Goal: Transaction & Acquisition: Purchase product/service

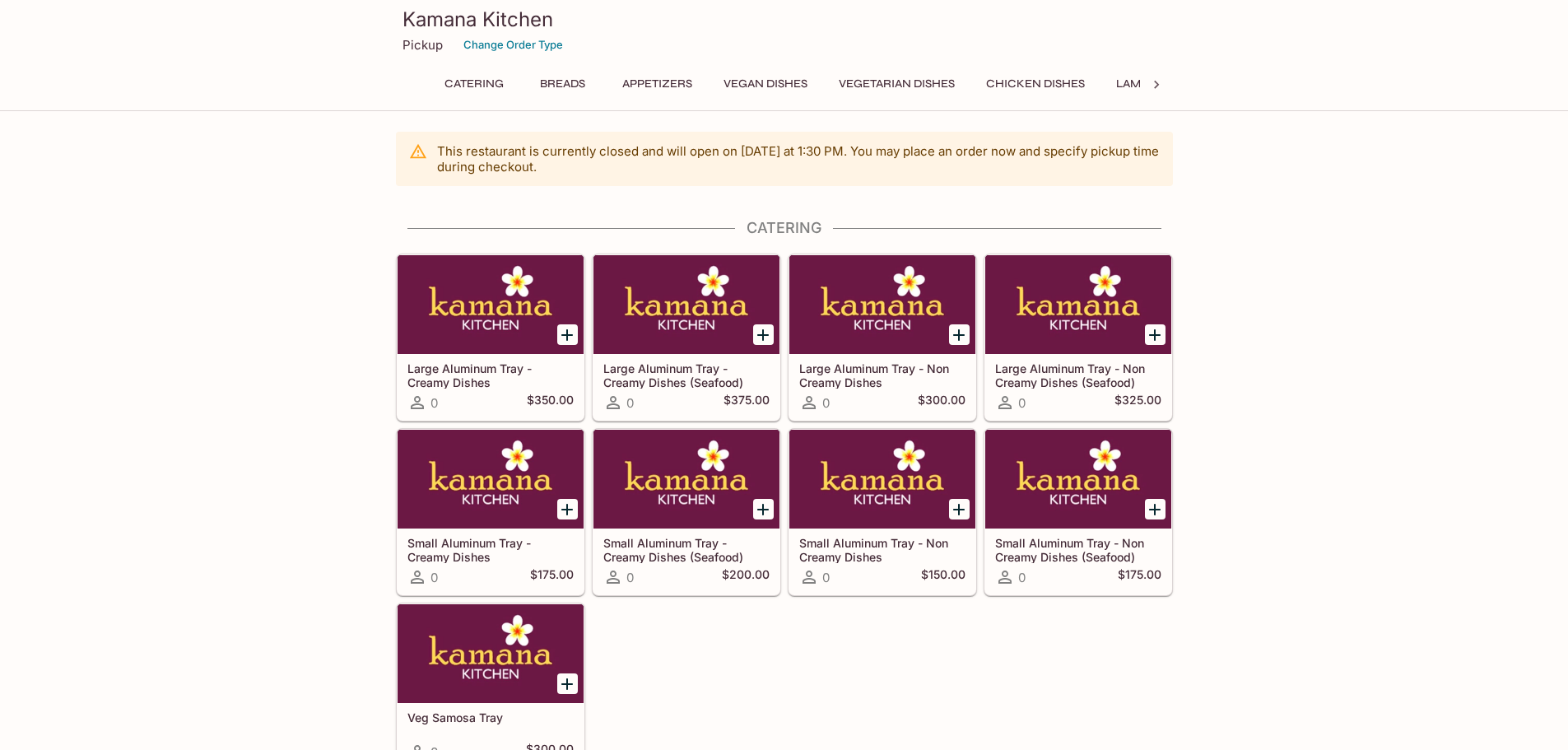
click at [422, 48] on p "Pickup" at bounding box center [423, 45] width 41 height 16
click at [1155, 83] on icon at bounding box center [1156, 85] width 5 height 8
click at [977, 88] on button "Accompaniments" at bounding box center [950, 85] width 130 height 23
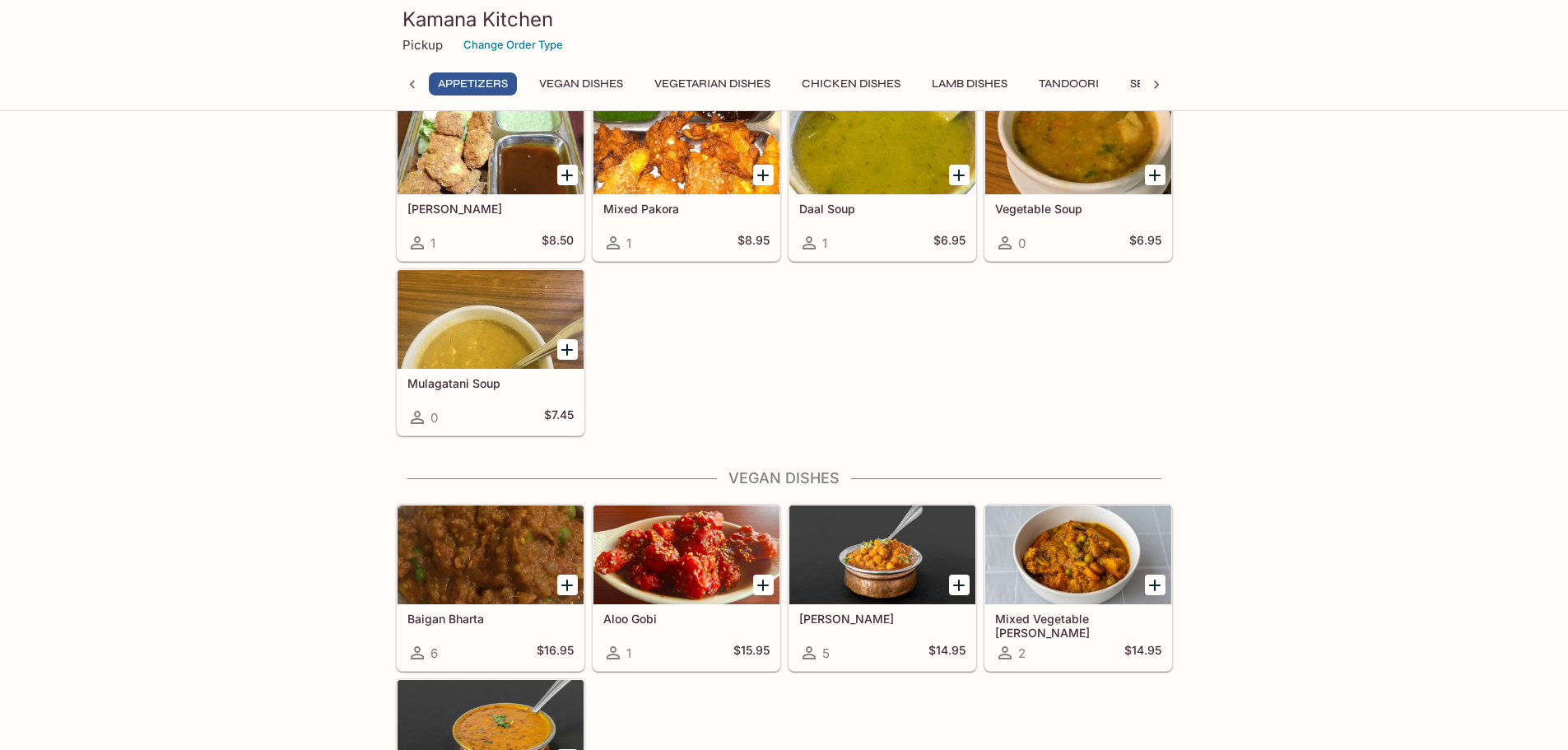
scroll to position [1420, 0]
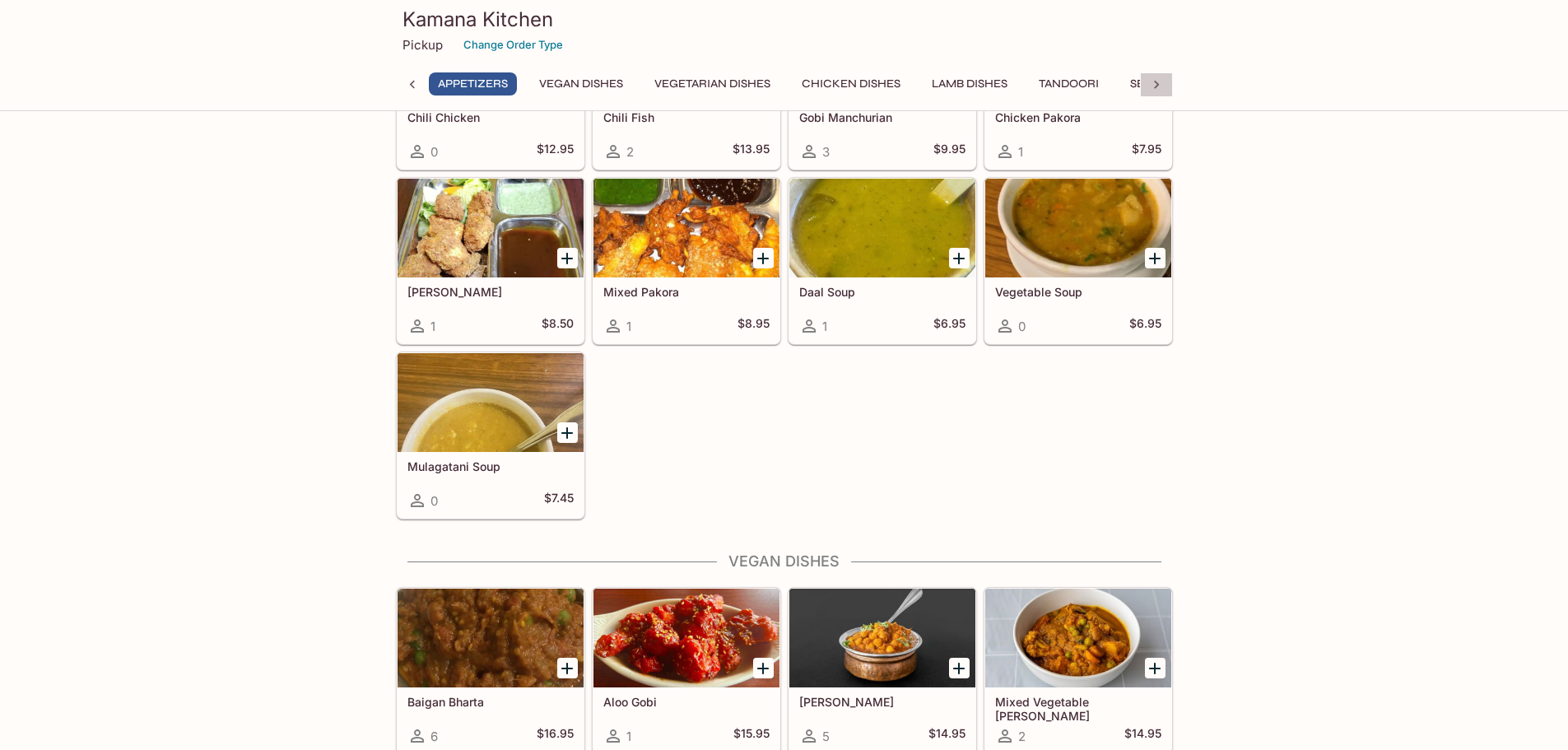
click at [1162, 82] on icon at bounding box center [1156, 85] width 17 height 17
click at [1033, 84] on button "Desserts" at bounding box center [1015, 85] width 76 height 23
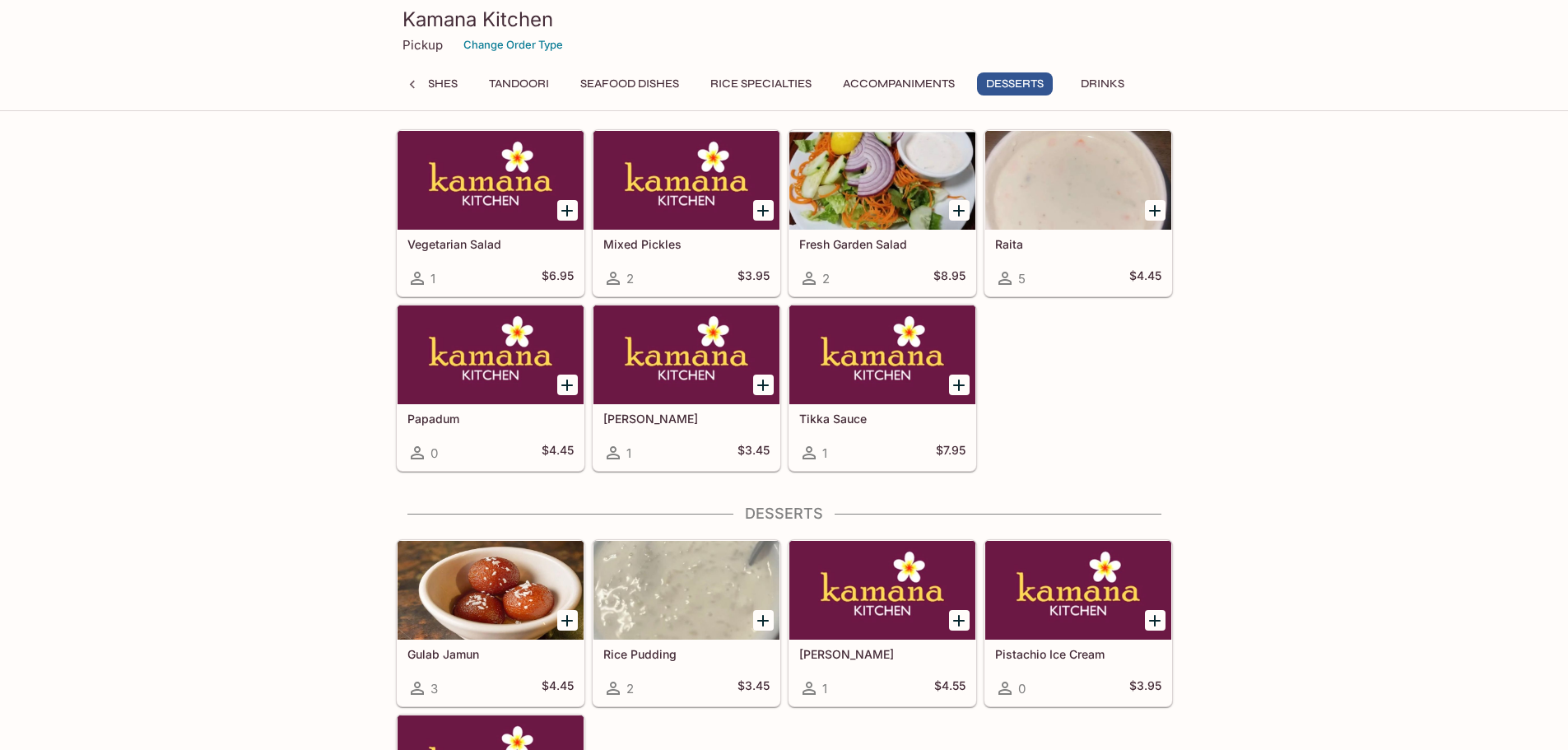
scroll to position [5287, 0]
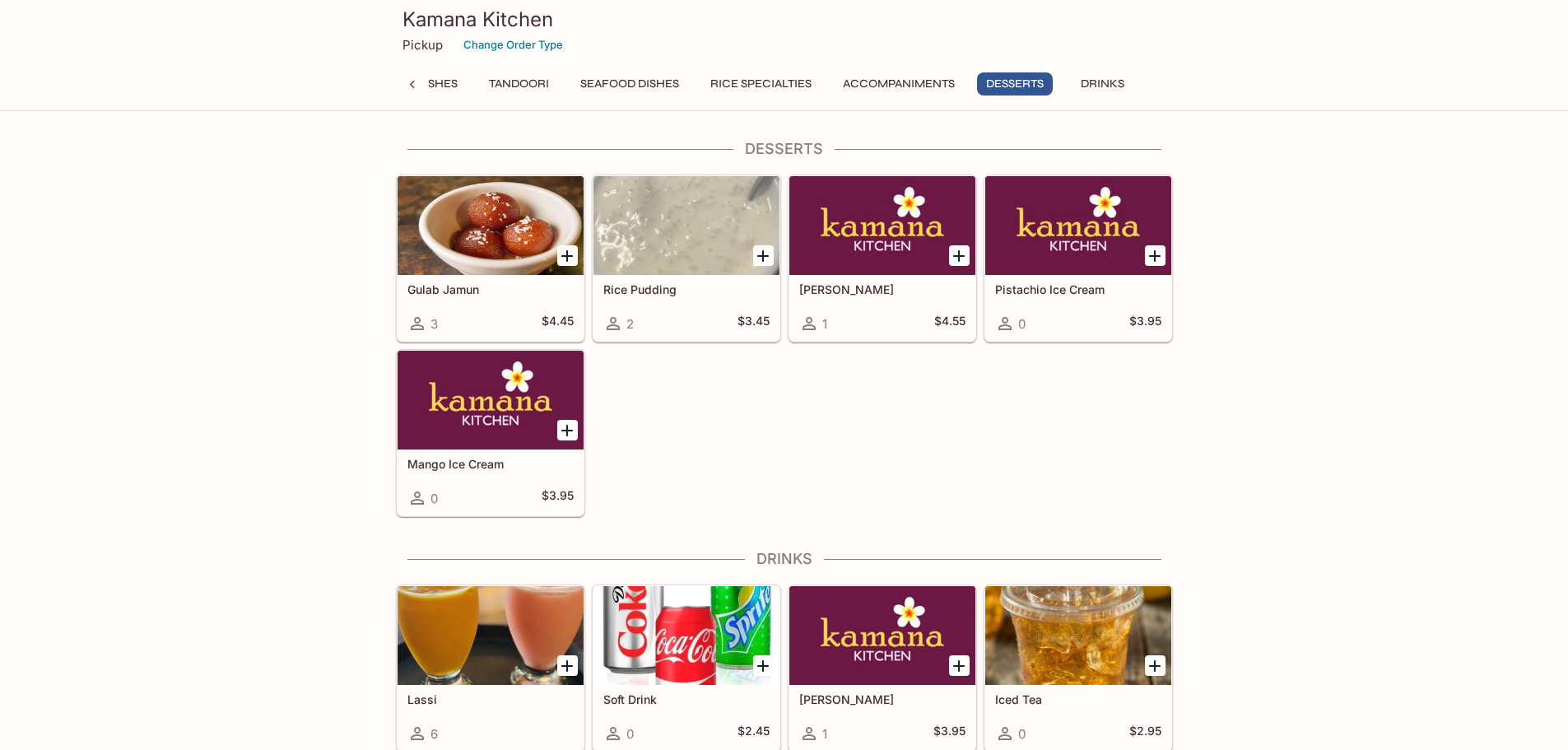
click at [413, 86] on icon at bounding box center [411, 85] width 5 height 8
click at [958, 84] on button "Chicken Dishes" at bounding box center [971, 85] width 117 height 23
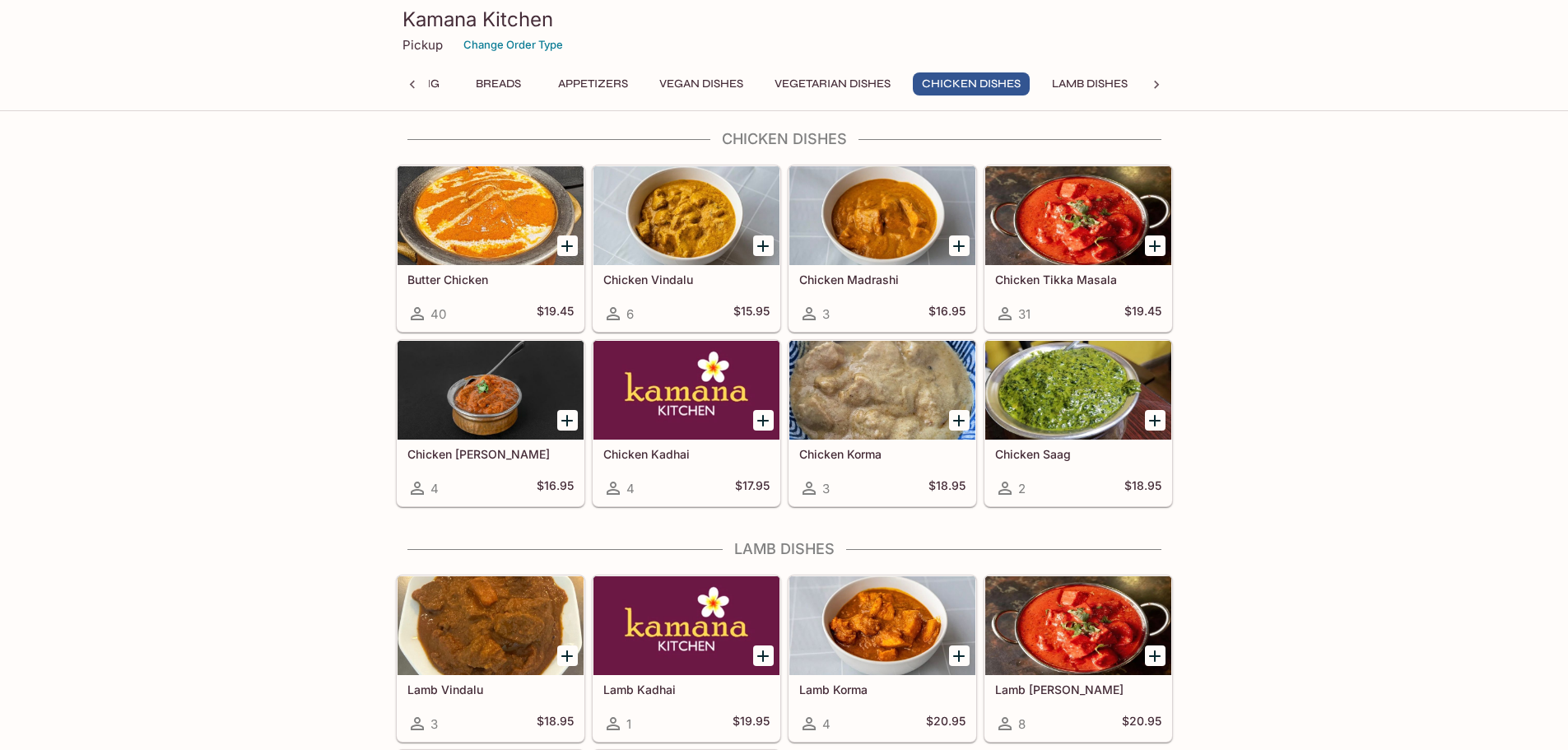
scroll to position [3001, 0]
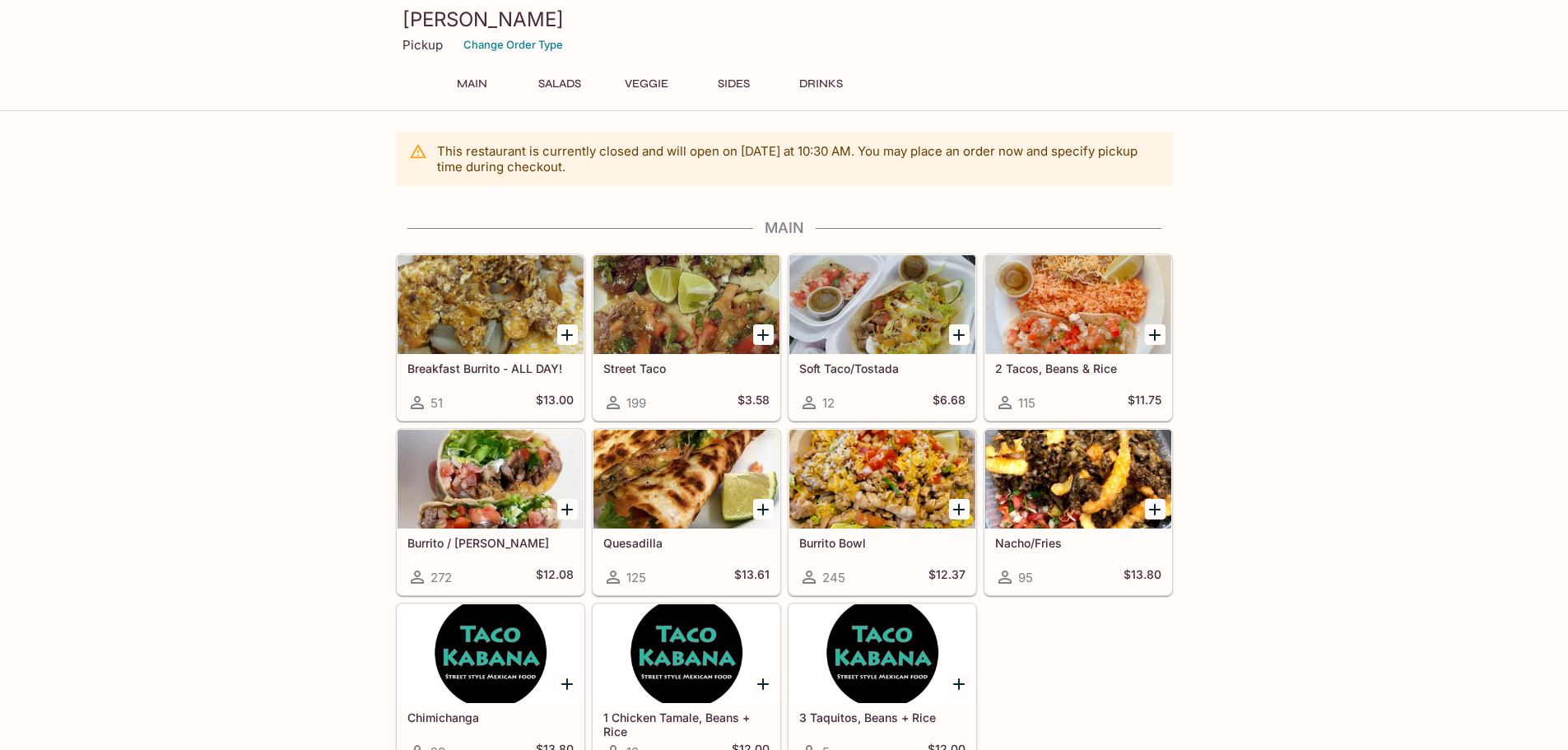
click at [908, 459] on div at bounding box center [882, 479] width 186 height 99
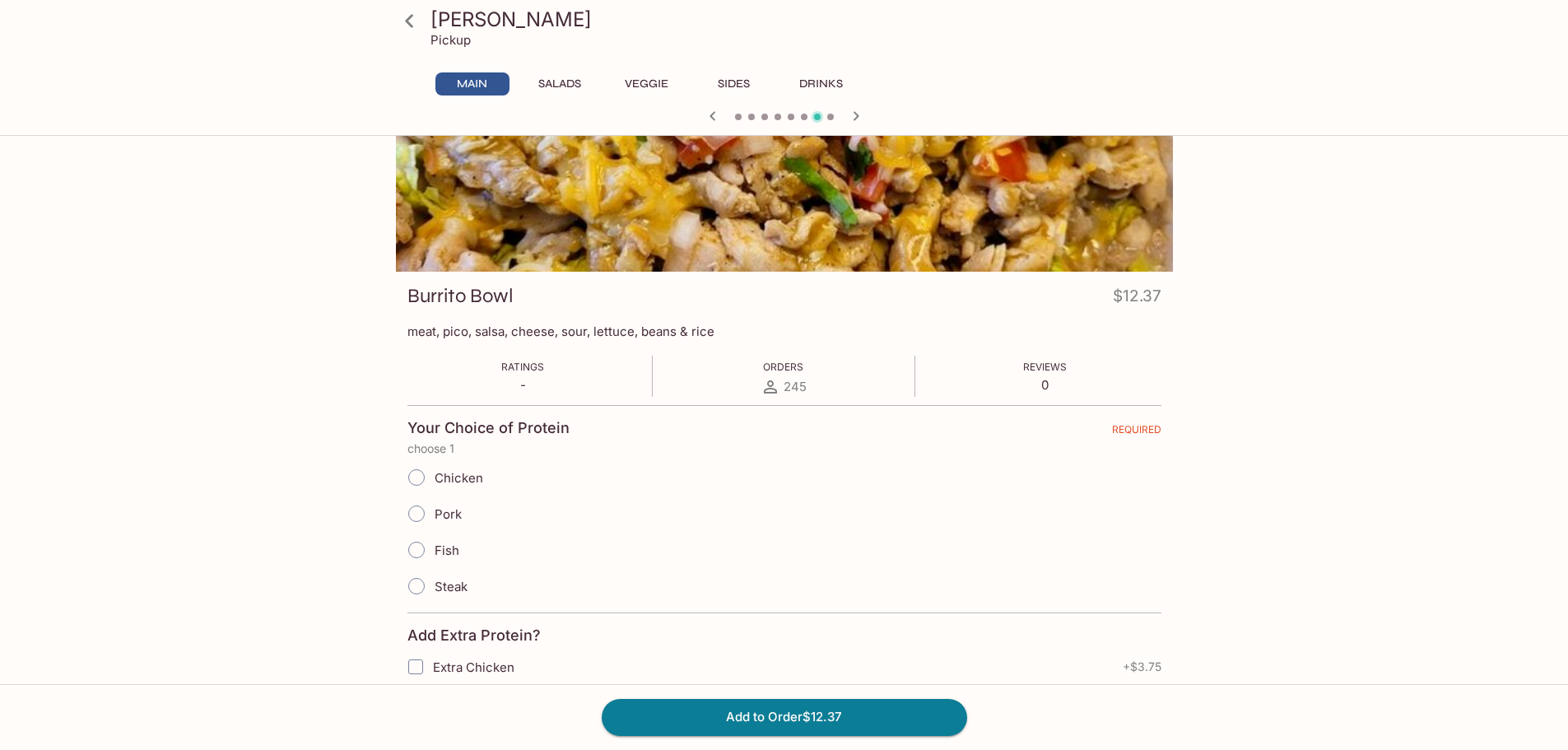
scroll to position [247, 0]
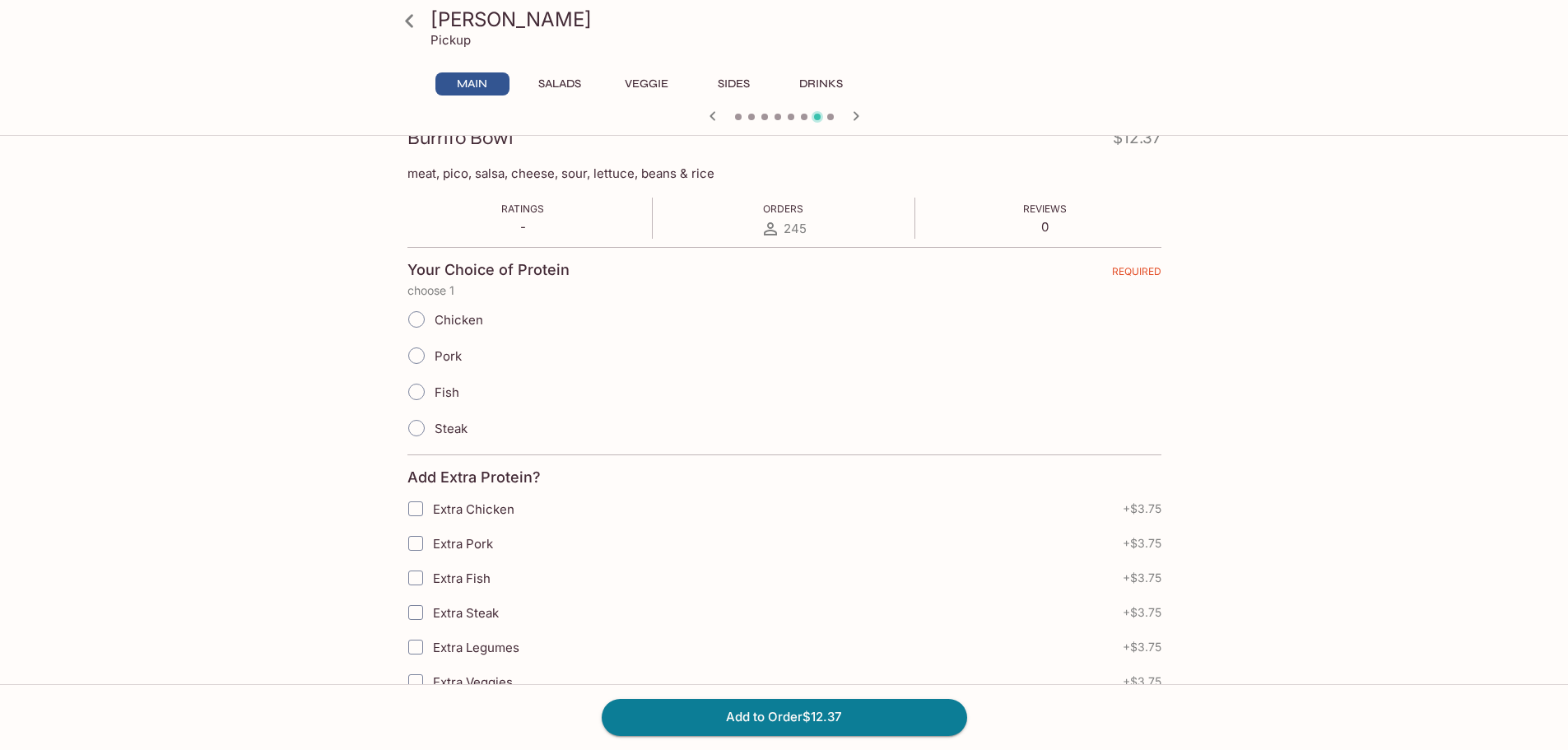
click at [459, 318] on span "Chicken" at bounding box center [459, 320] width 49 height 16
click at [434, 318] on input "Chicken" at bounding box center [417, 320] width 35 height 35
radio input "true"
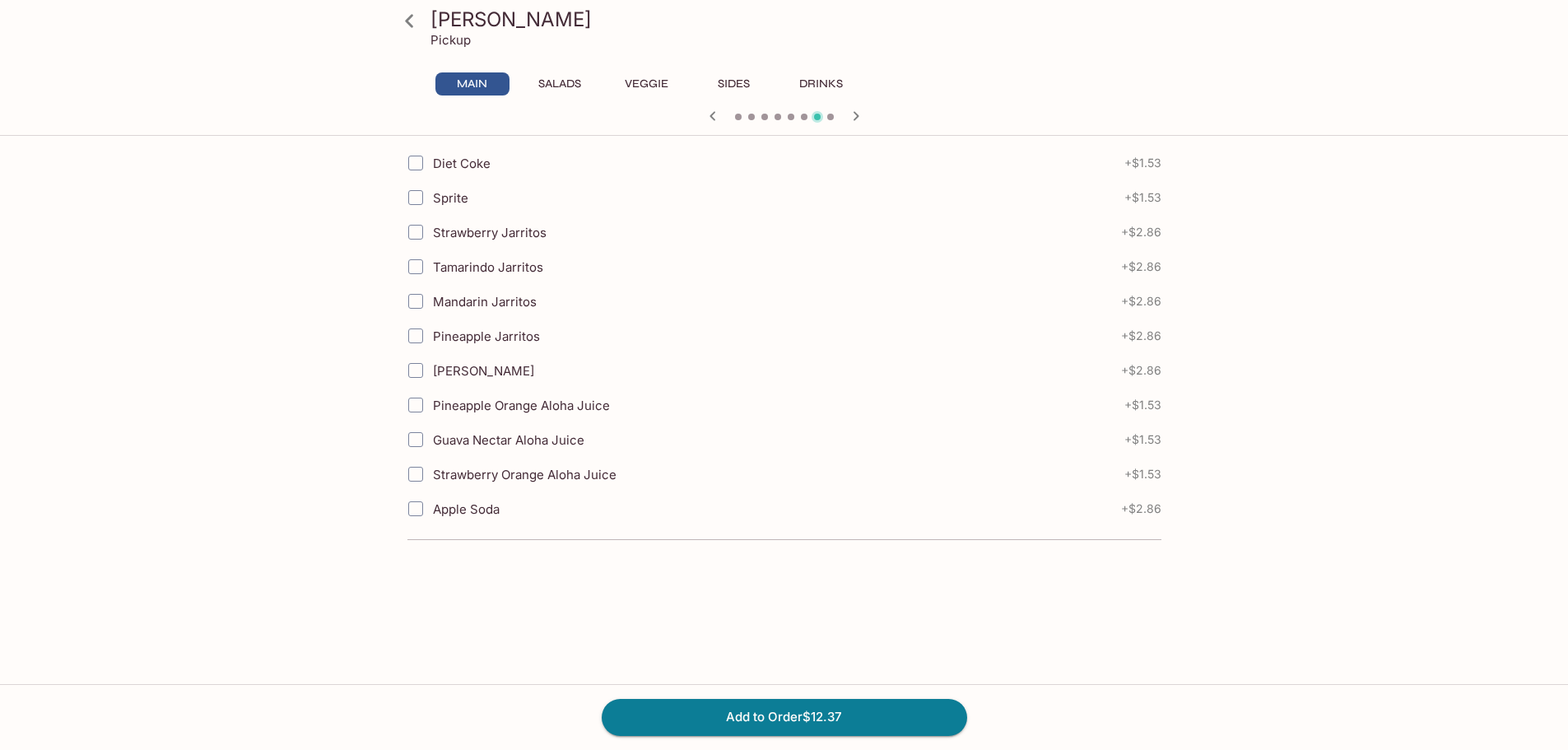
scroll to position [1610, 0]
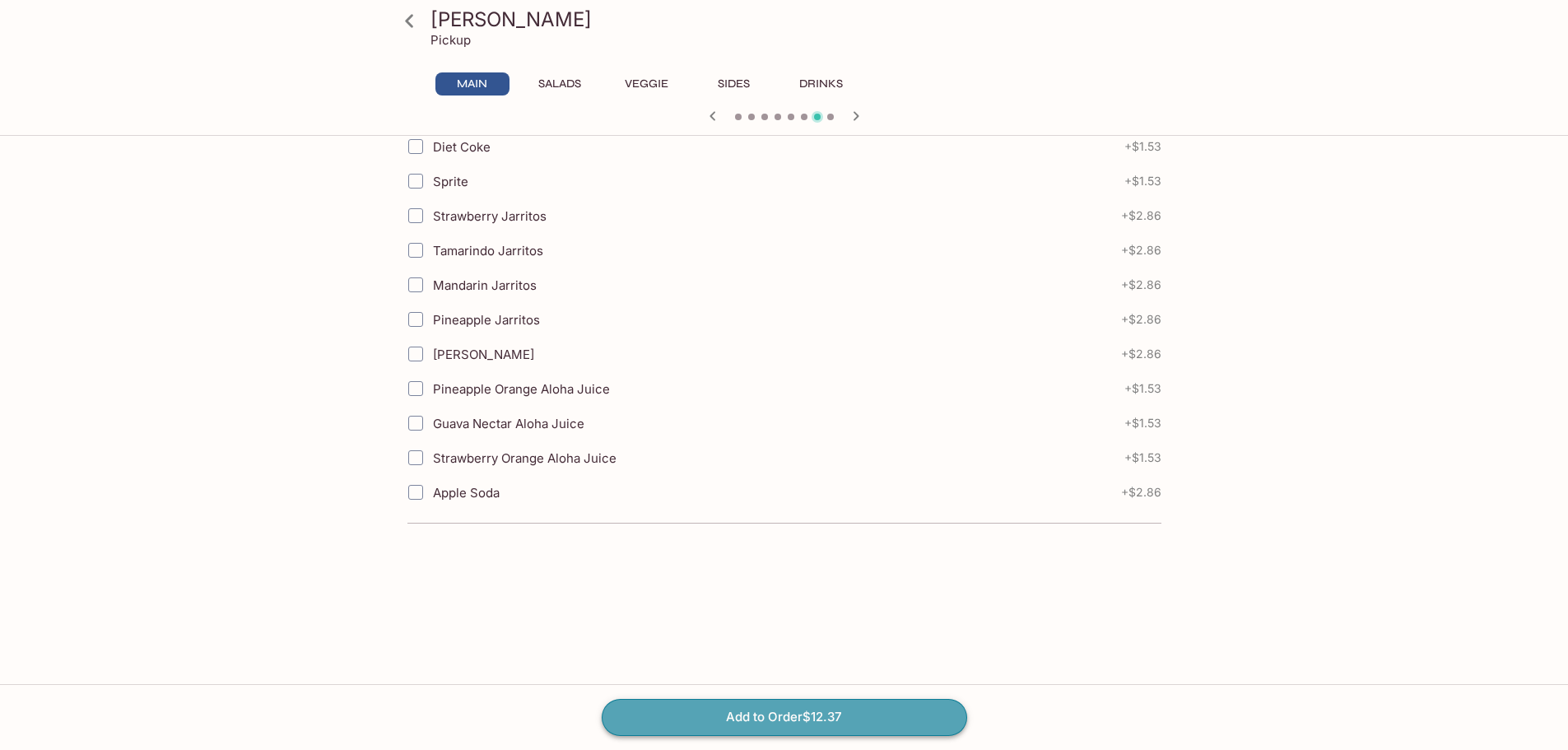
click at [728, 720] on button "Add to Order $12.37" at bounding box center [784, 716] width 365 height 36
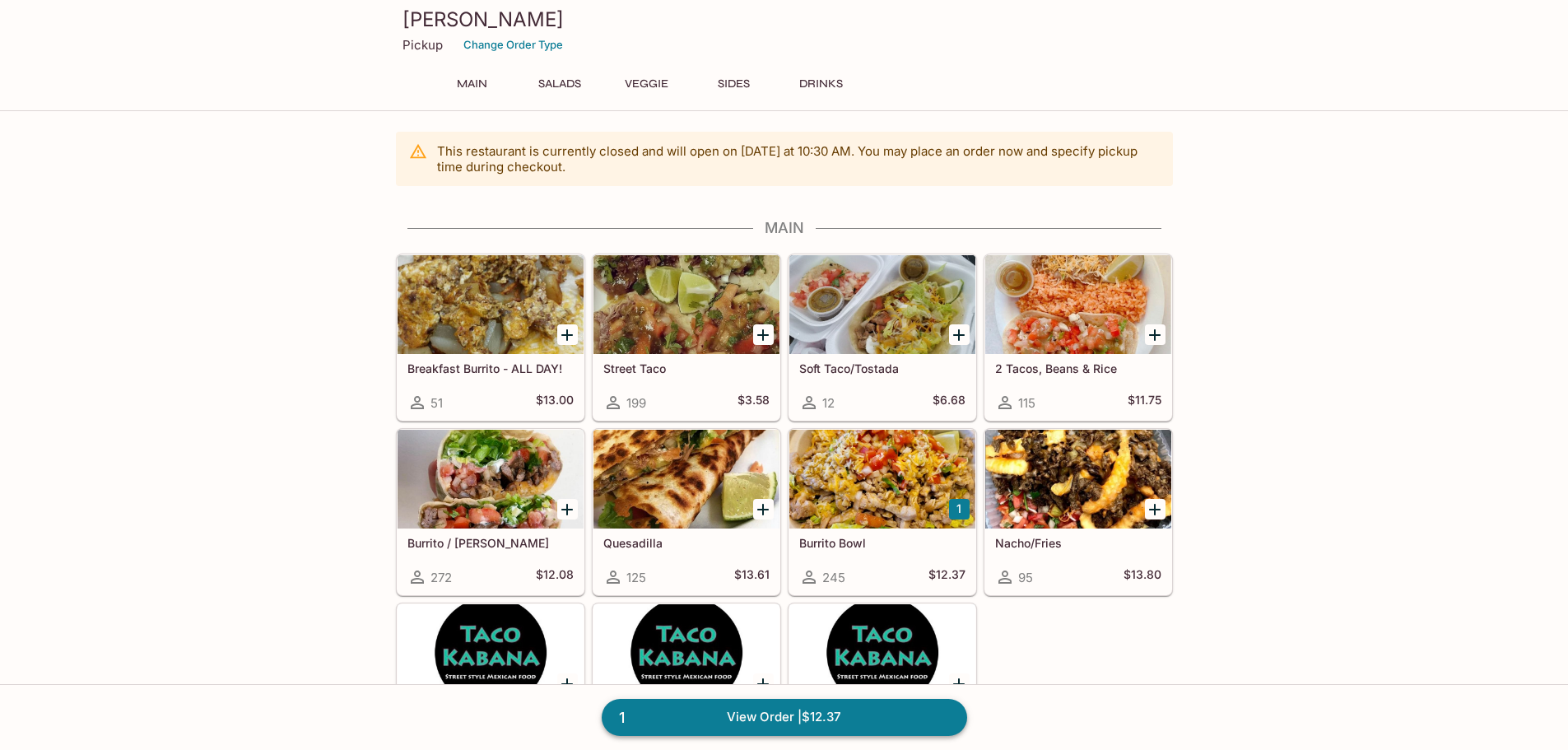
click at [876, 716] on link "1 View Order | $12.37" at bounding box center [784, 716] width 365 height 36
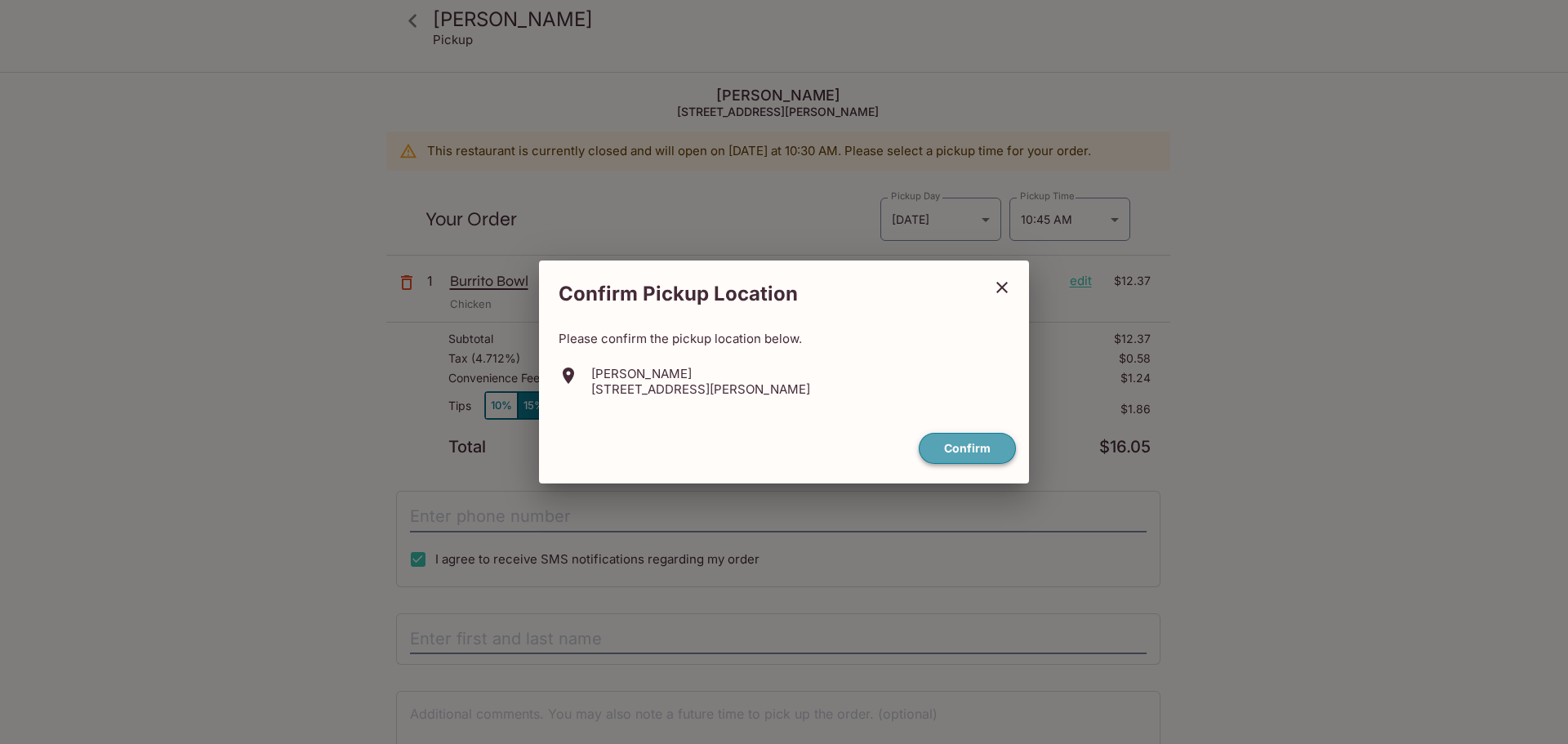
click at [984, 448] on button "Confirm" at bounding box center [967, 448] width 97 height 32
